Goal: Navigation & Orientation: Find specific page/section

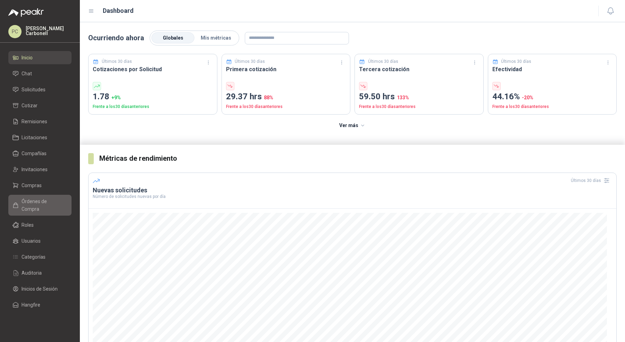
click at [38, 201] on span "Órdenes de Compra" at bounding box center [43, 205] width 43 height 15
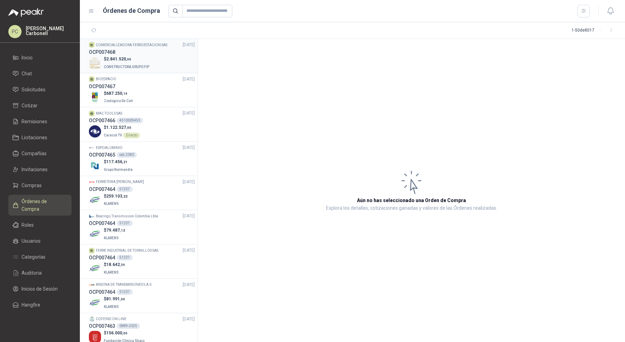
click at [124, 60] on span "2.841.520 ,66" at bounding box center [118, 59] width 25 height 5
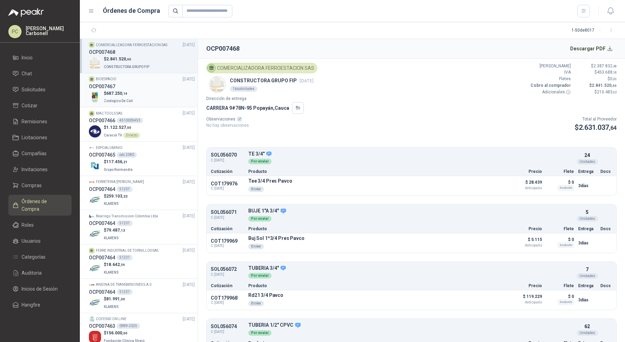
click at [125, 99] on span "Zoologico De Cali" at bounding box center [118, 101] width 29 height 4
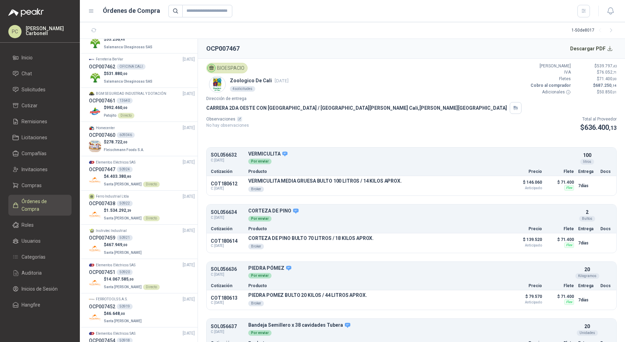
scroll to position [356, 0]
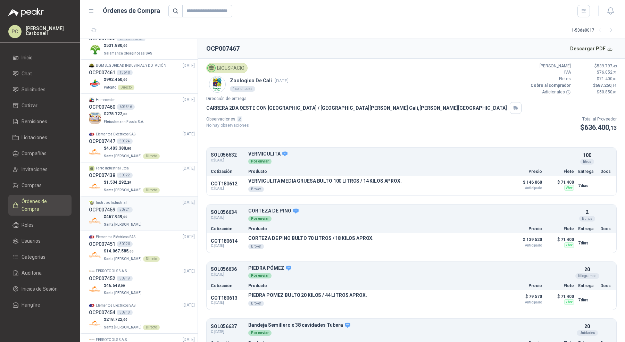
click at [159, 215] on div "$ 467.949 ,00 [GEOGRAPHIC_DATA][PERSON_NAME]" at bounding box center [142, 221] width 106 height 14
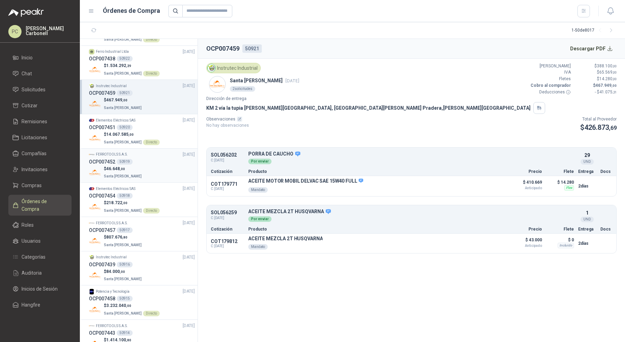
scroll to position [475, 0]
click at [155, 239] on div "$ 807.676 ,80 [GEOGRAPHIC_DATA][PERSON_NAME]" at bounding box center [142, 239] width 106 height 14
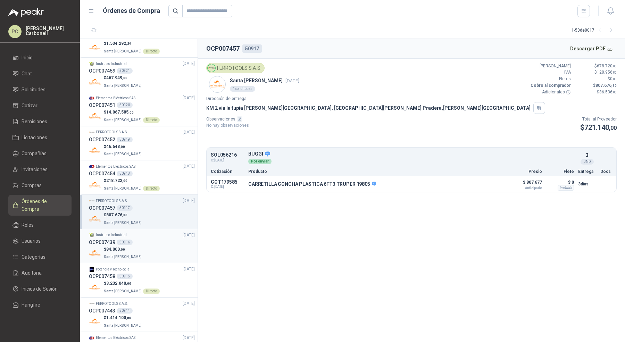
scroll to position [541, 0]
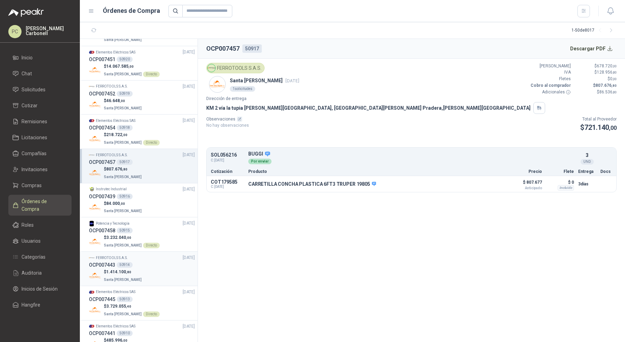
click at [151, 262] on div "OCP007443 50914" at bounding box center [142, 265] width 106 height 8
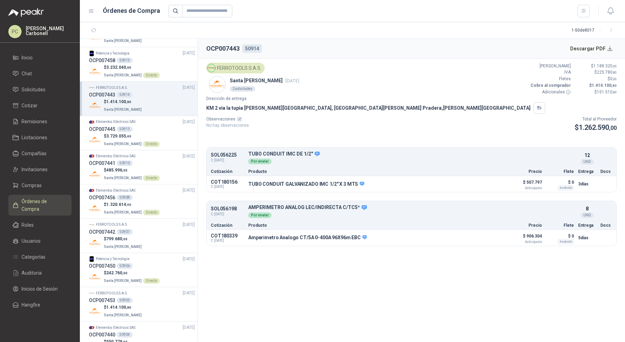
scroll to position [712, 0]
click at [158, 221] on div "FERROTOOLS S.A.S. [DATE]" at bounding box center [142, 224] width 106 height 7
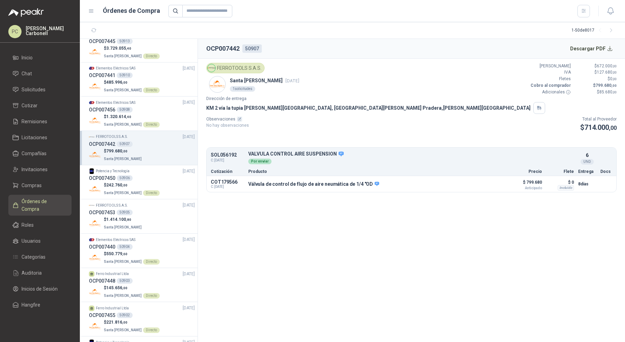
scroll to position [800, 0]
click at [158, 222] on div "$ 1.414.100 ,80 Santa [PERSON_NAME]" at bounding box center [142, 223] width 106 height 14
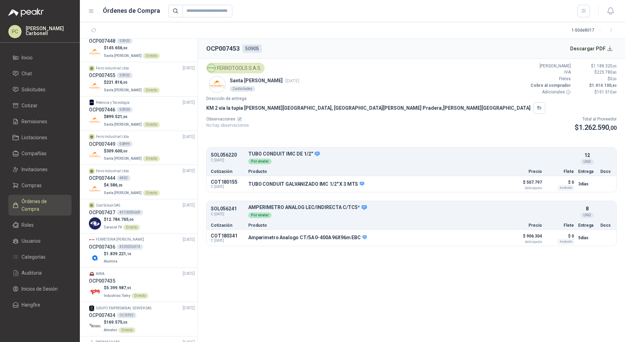
scroll to position [1041, 0]
click at [155, 253] on div "$ 1.839.221 ,16 Alumina" at bounding box center [142, 256] width 106 height 14
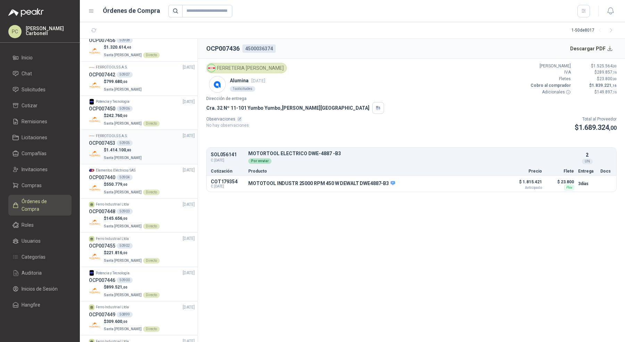
scroll to position [862, 0]
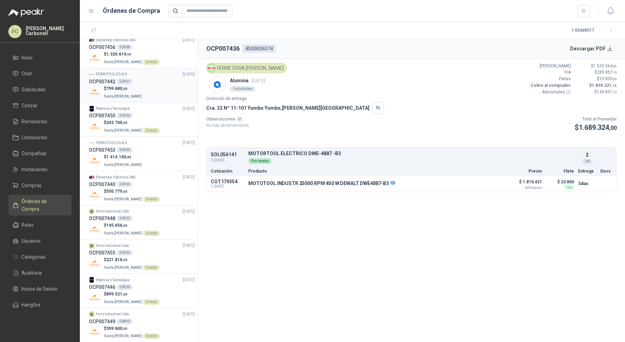
click at [145, 91] on div "$ 799.680 ,00 Santa [PERSON_NAME]" at bounding box center [142, 92] width 106 height 14
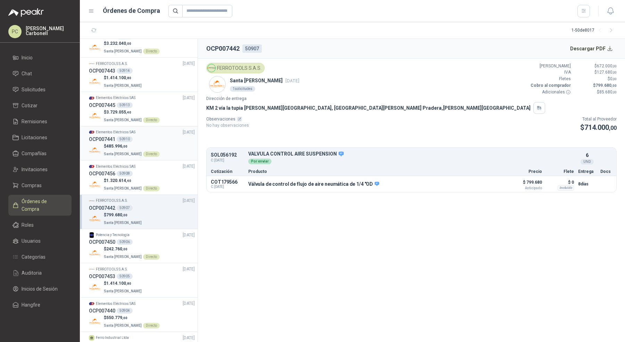
scroll to position [726, 0]
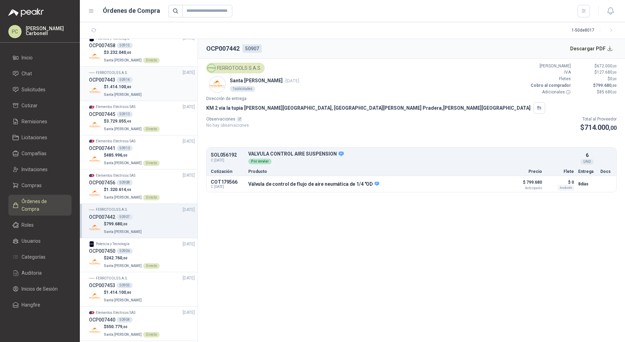
click at [154, 79] on div "OCP007443 50914" at bounding box center [142, 80] width 106 height 8
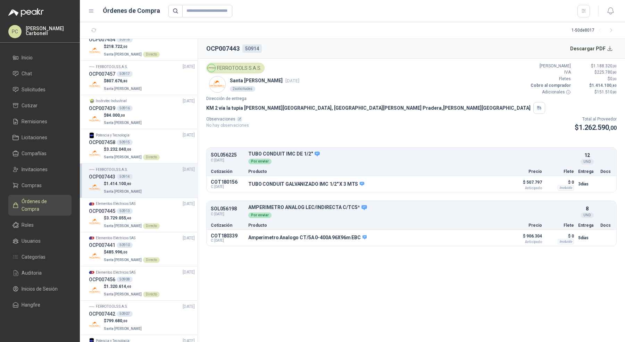
scroll to position [630, 0]
click at [154, 79] on div "$ 807.676 ,80 [GEOGRAPHIC_DATA][PERSON_NAME]" at bounding box center [142, 84] width 106 height 14
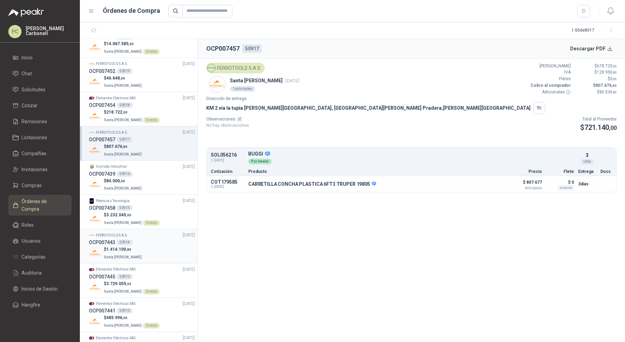
scroll to position [563, 0]
click at [154, 79] on div "$ 46.648 ,00 Santa [PERSON_NAME]" at bounding box center [142, 83] width 106 height 14
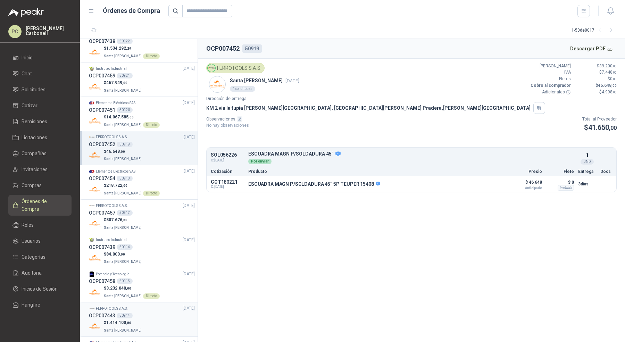
scroll to position [488, 0]
click at [154, 79] on div "OCP007459 50921" at bounding box center [142, 78] width 106 height 8
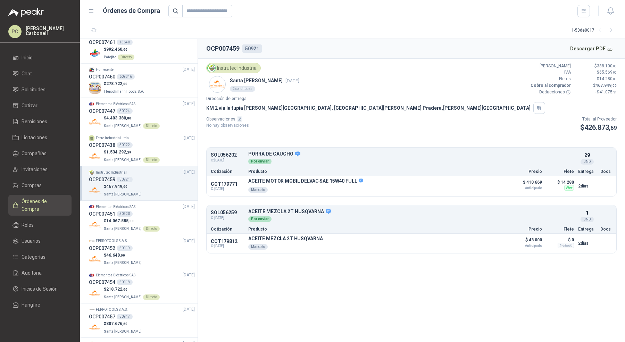
scroll to position [381, 0]
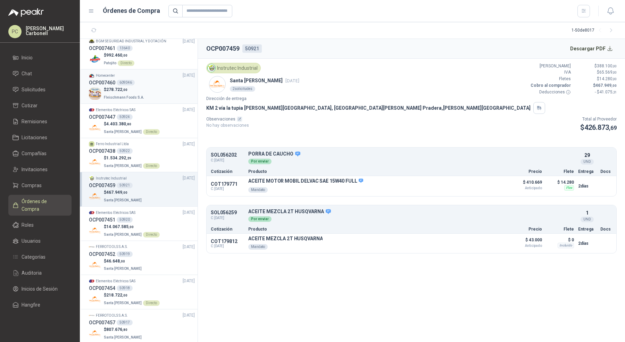
click at [150, 84] on div "OCP007460 609346" at bounding box center [142, 83] width 106 height 8
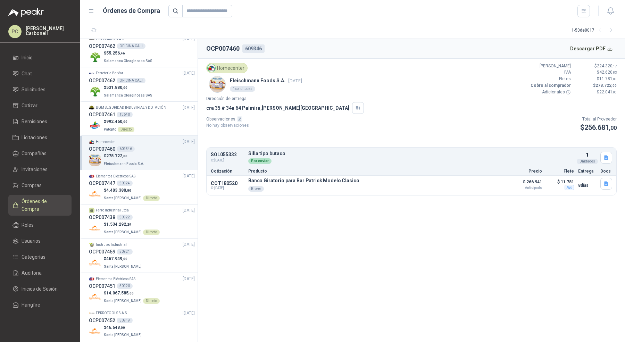
scroll to position [313, 0]
click at [150, 85] on div "$ 531.880 ,00 Salamanca Oleaginosas SAS" at bounding box center [142, 92] width 106 height 14
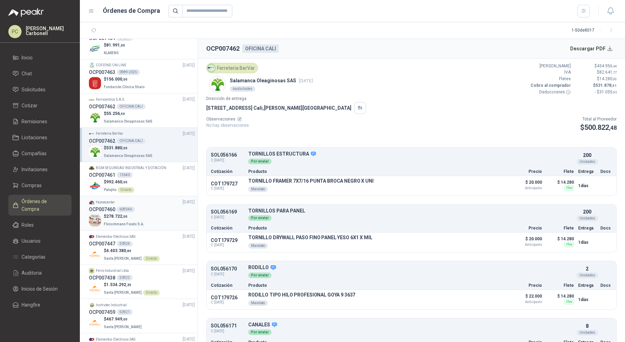
scroll to position [249, 0]
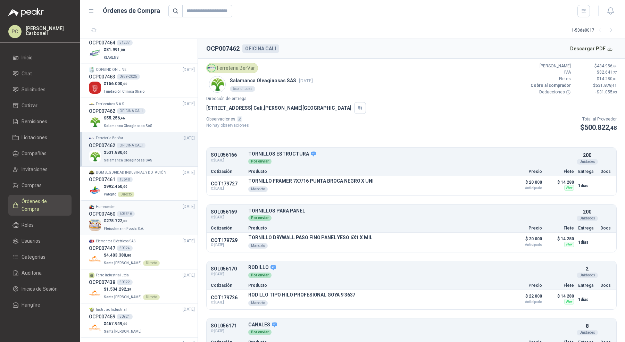
click at [150, 84] on div "$ 156.000 ,00 Fundación Clínica Shaio" at bounding box center [142, 88] width 106 height 14
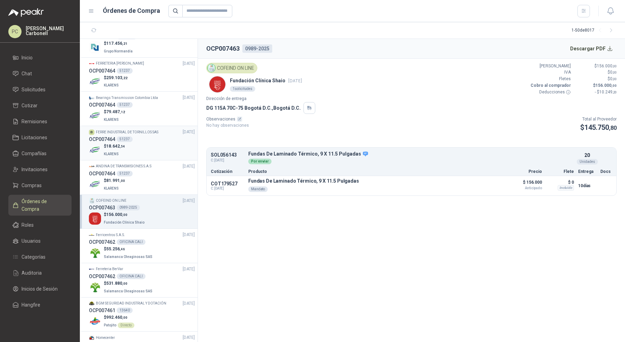
scroll to position [114, 0]
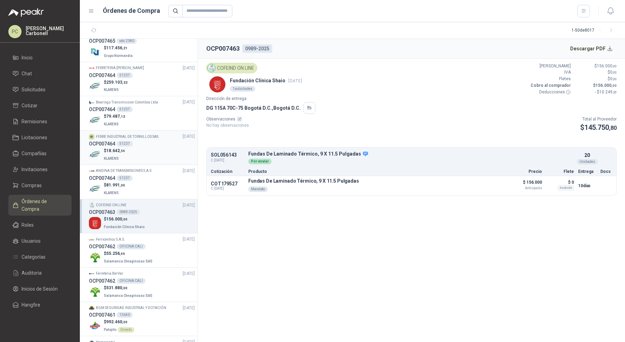
click at [151, 85] on div "$ 259.103 ,22 KLARENS" at bounding box center [142, 86] width 106 height 14
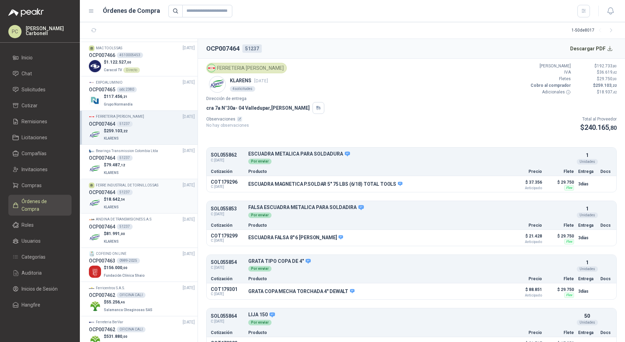
scroll to position [65, 0]
click at [151, 86] on div "OCP007465 odc 2380" at bounding box center [142, 90] width 106 height 8
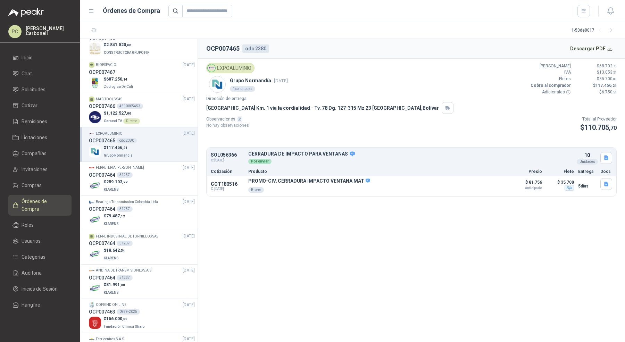
scroll to position [13, 0]
click at [152, 86] on div "$ 687.250 ,14 Zoologico De Cali" at bounding box center [142, 84] width 106 height 14
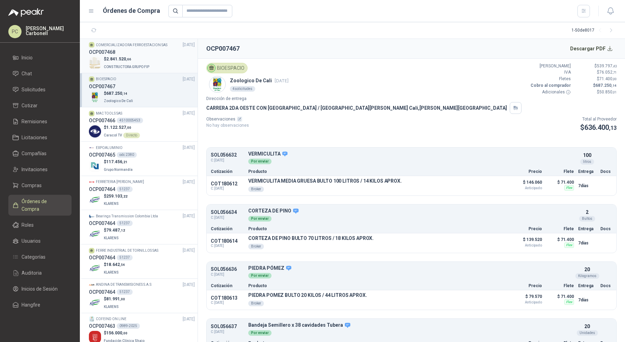
click at [139, 62] on p "$ 2.841.520 ,66" at bounding box center [127, 59] width 47 height 7
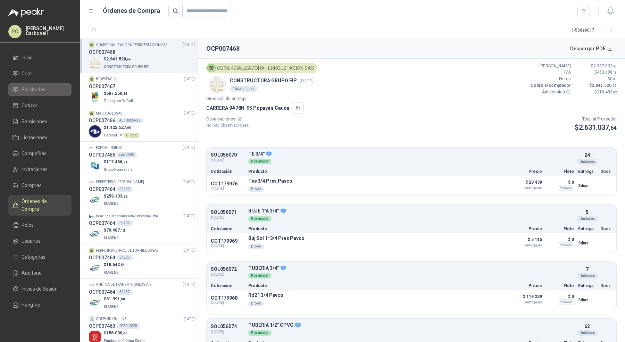
click at [37, 84] on link "Solicitudes" at bounding box center [39, 89] width 63 height 13
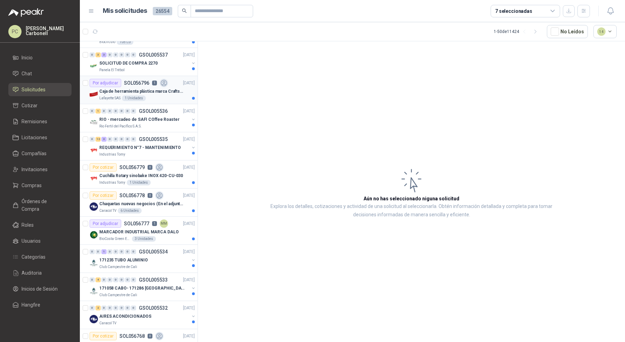
scroll to position [135, 0]
click at [133, 156] on div "0 12 3 0 0 0 0 0 GSOL005535 [DATE] REQUERIMIENTO N°7 - MANTENIMIENTO Industrias…" at bounding box center [139, 146] width 118 height 28
click at [137, 151] on div "Industrias Tomy" at bounding box center [144, 154] width 90 height 6
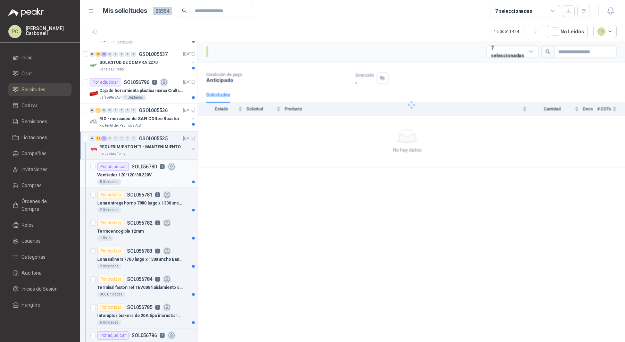
click at [135, 172] on p "Ventilador 120*120*38 220V" at bounding box center [124, 175] width 55 height 7
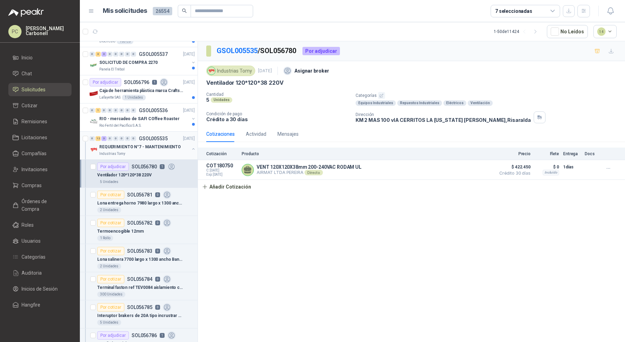
click at [191, 146] on button "button" at bounding box center [194, 149] width 6 height 6
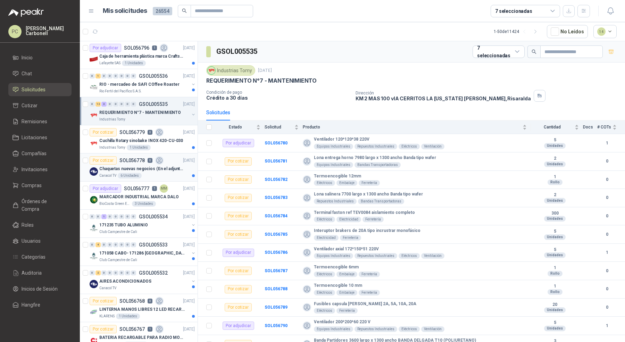
scroll to position [204, 0]
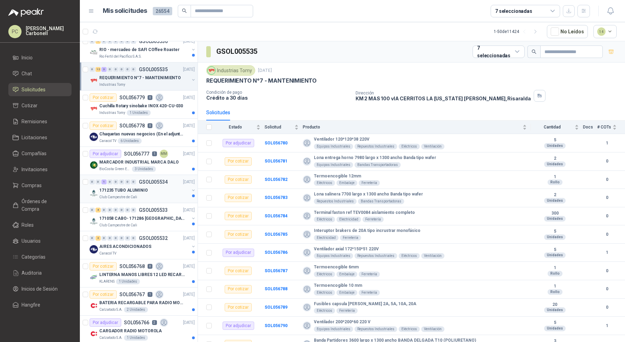
click at [160, 188] on div "171235 TUBO ALUMINIO" at bounding box center [144, 190] width 90 height 8
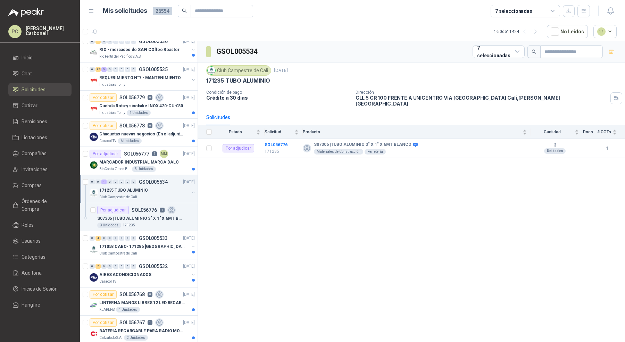
click at [191, 193] on div at bounding box center [194, 193] width 6 height 7
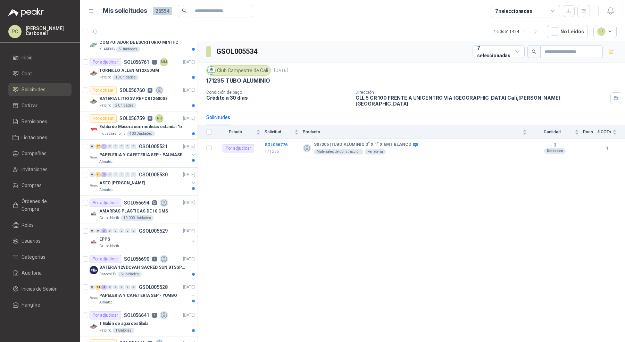
scroll to position [631, 0]
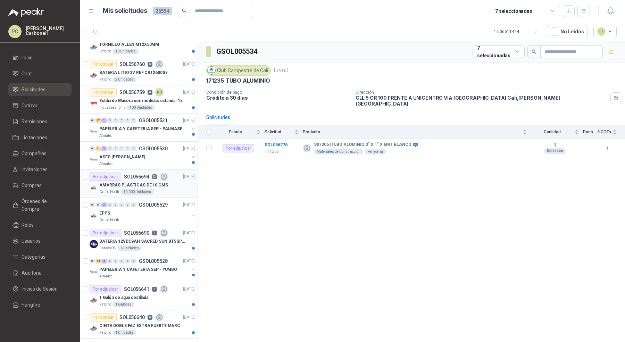
click at [170, 191] on article "Por adjudicar SOL056694 12 [DATE] AMARRAS PLASTICAS DE 10 CMS Grupo North 10.00…" at bounding box center [139, 184] width 118 height 28
